Goal: Task Accomplishment & Management: Manage account settings

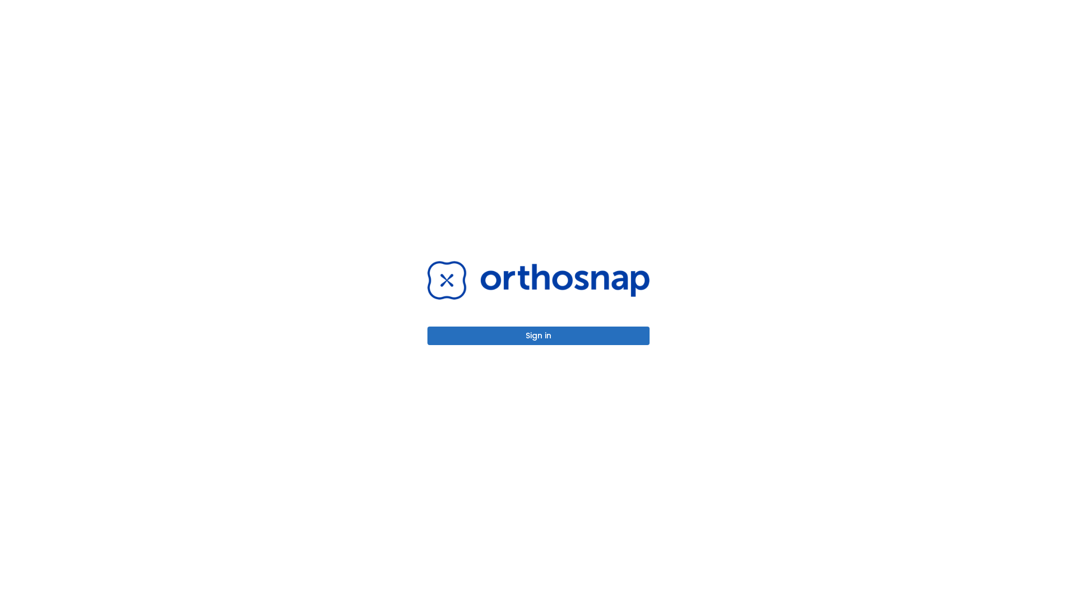
click at [539, 335] on button "Sign in" at bounding box center [538, 335] width 222 height 19
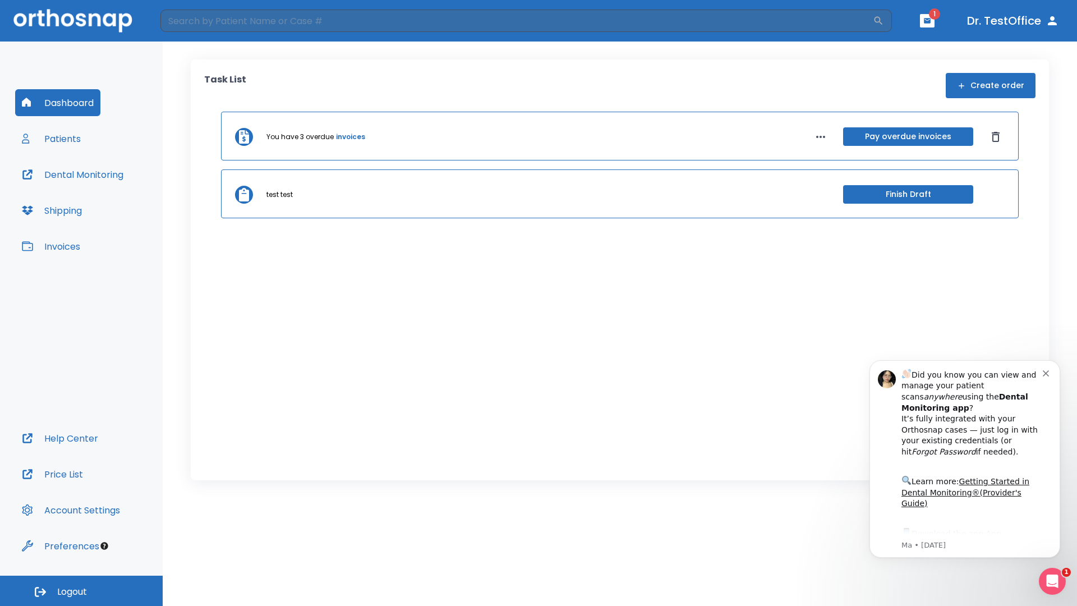
click at [81, 591] on span "Logout" at bounding box center [72, 592] width 30 height 12
